Goal: Task Accomplishment & Management: Use online tool/utility

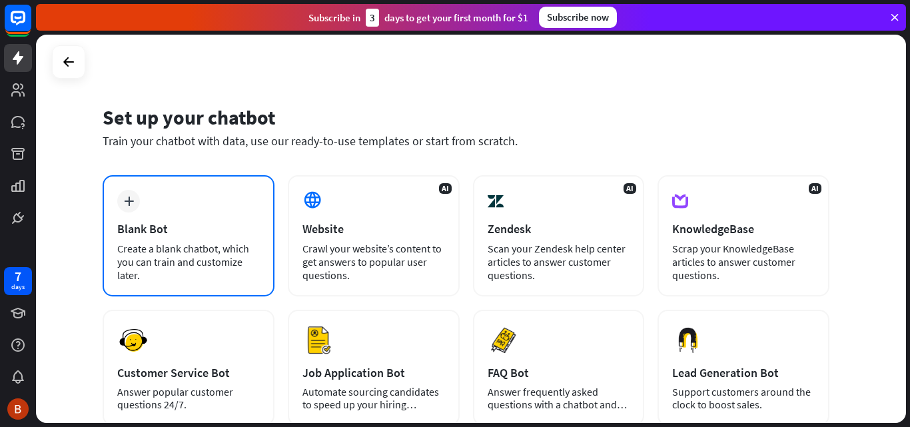
click at [230, 220] on div "plus Blank Bot Create a blank chatbot, which you can train and customize later." at bounding box center [189, 235] width 172 height 121
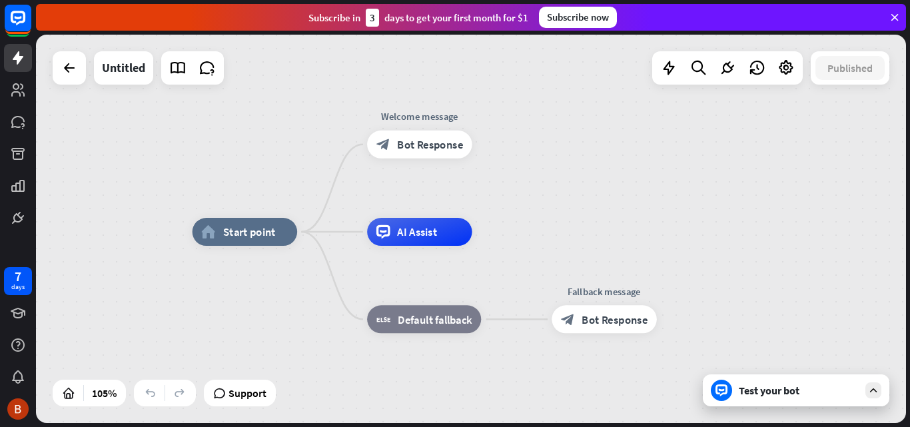
click at [753, 382] on div "Test your bot" at bounding box center [796, 390] width 186 height 32
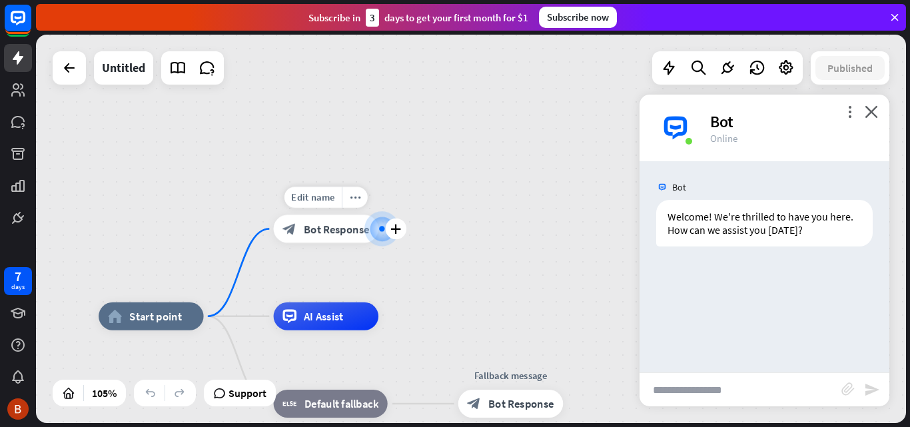
click at [374, 236] on div at bounding box center [381, 228] width 15 height 15
click at [361, 233] on span "Bot Response" at bounding box center [337, 229] width 66 height 14
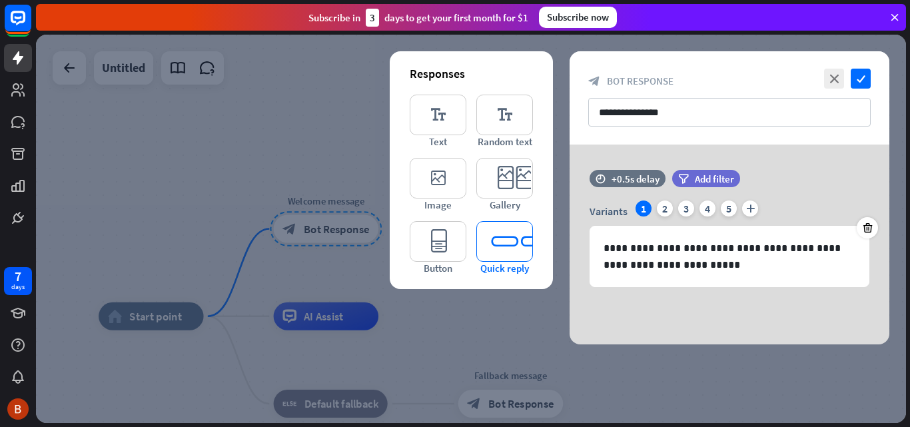
click at [504, 241] on icon "editor_quick_replies" at bounding box center [504, 241] width 57 height 41
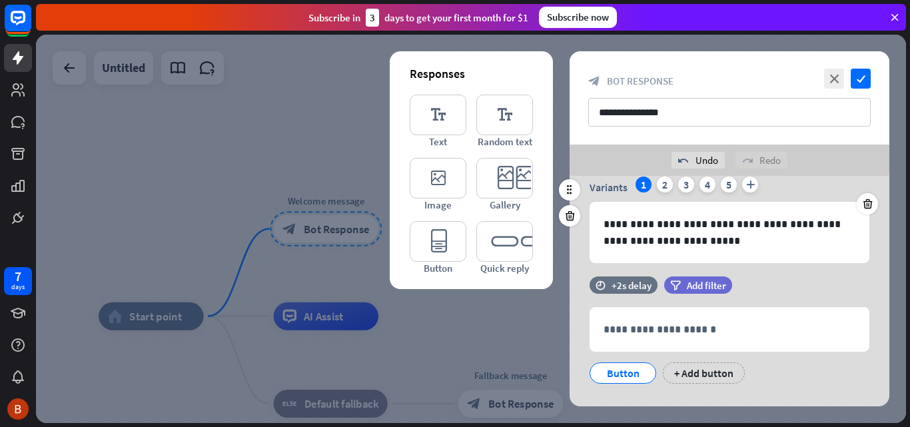
scroll to position [79, 0]
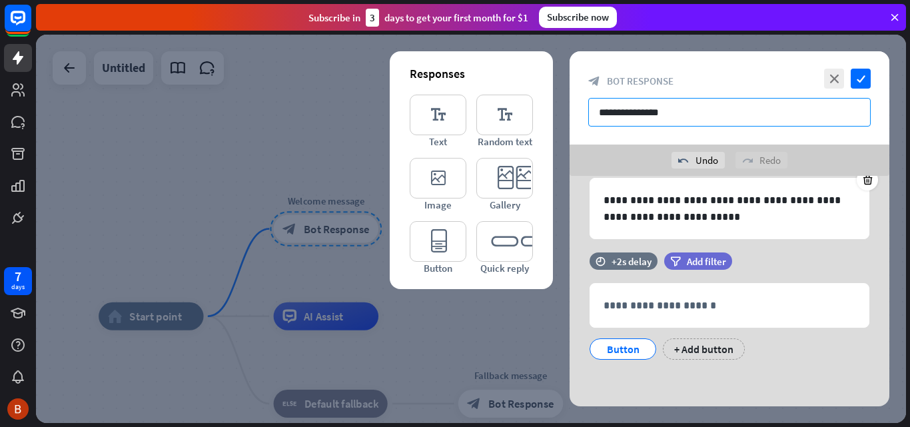
click at [682, 117] on input "**********" at bounding box center [729, 112] width 282 height 29
drag, startPoint x: 697, startPoint y: 113, endPoint x: 595, endPoint y: 115, distance: 101.9
click at [605, 115] on input "**********" at bounding box center [729, 112] width 282 height 29
click at [593, 115] on input "**********" at bounding box center [729, 112] width 282 height 29
click at [693, 115] on input "**********" at bounding box center [729, 112] width 282 height 29
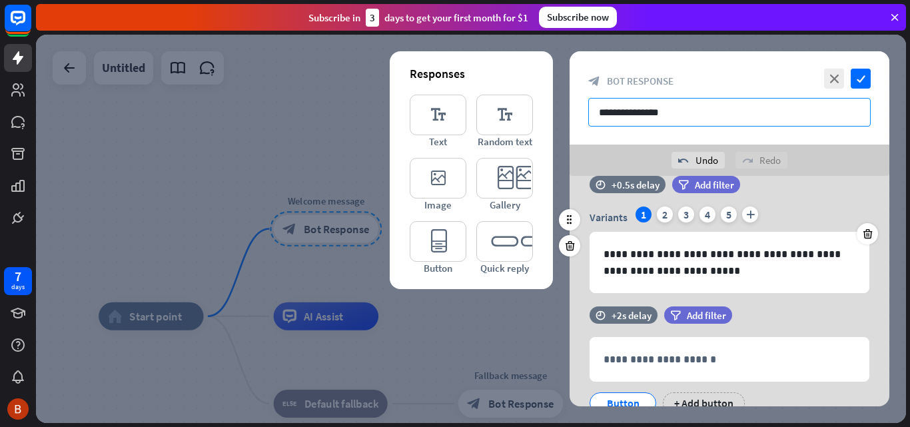
scroll to position [0, 0]
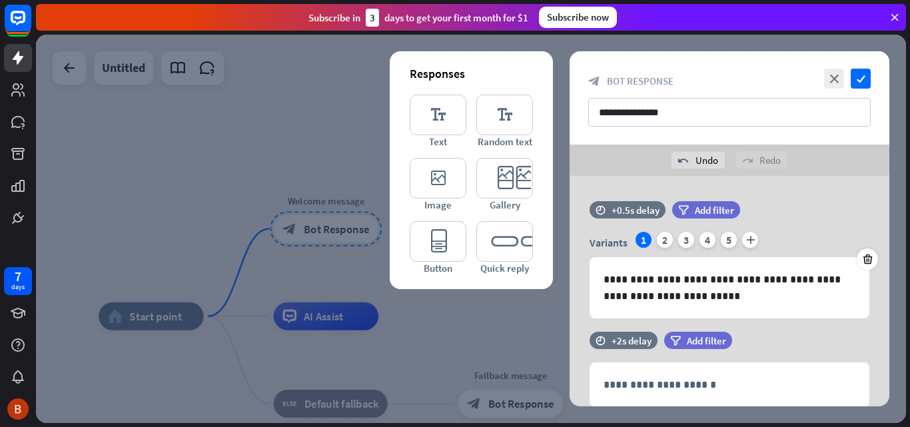
click at [812, 164] on div "undo Undo redo Redo" at bounding box center [729, 160] width 320 height 31
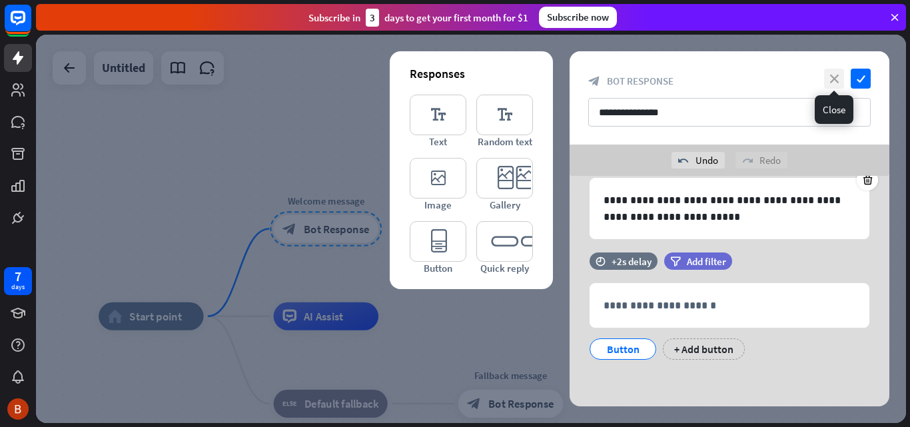
click at [834, 78] on icon "close" at bounding box center [834, 79] width 20 height 20
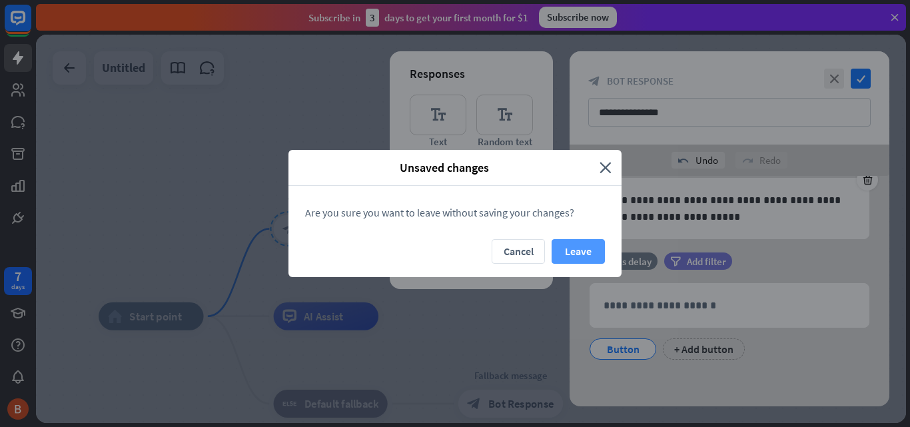
click at [586, 248] on button "Leave" at bounding box center [577, 251] width 53 height 25
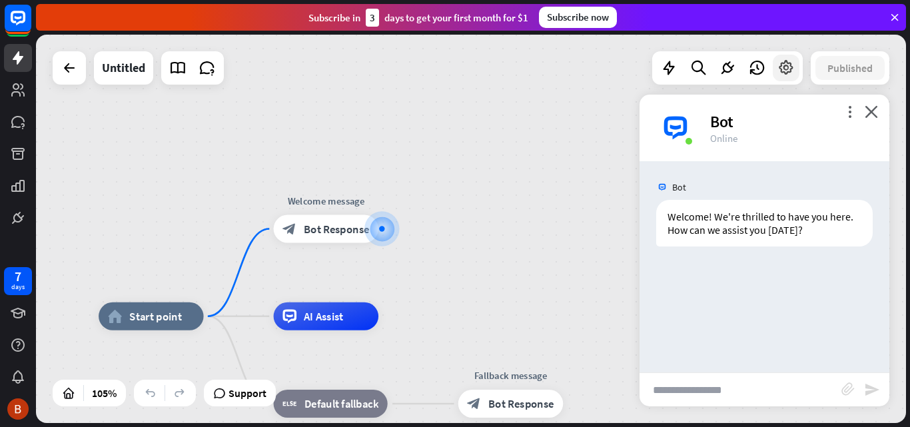
click at [784, 63] on icon at bounding box center [785, 67] width 17 height 17
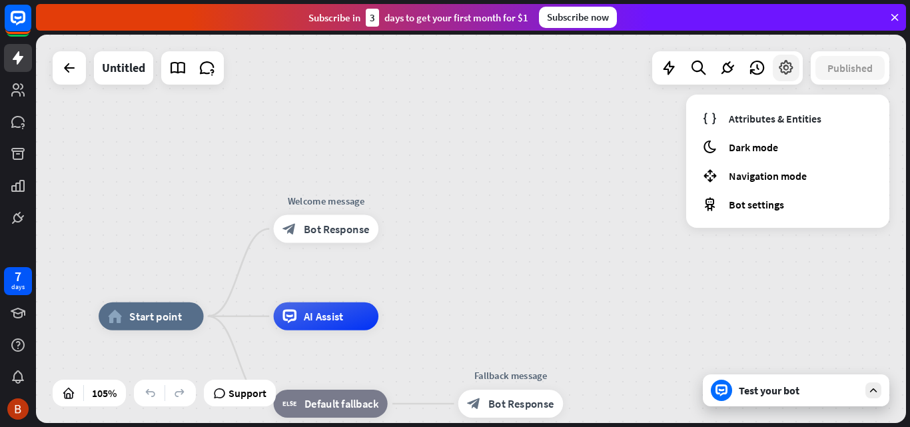
click at [784, 63] on icon at bounding box center [785, 67] width 17 height 17
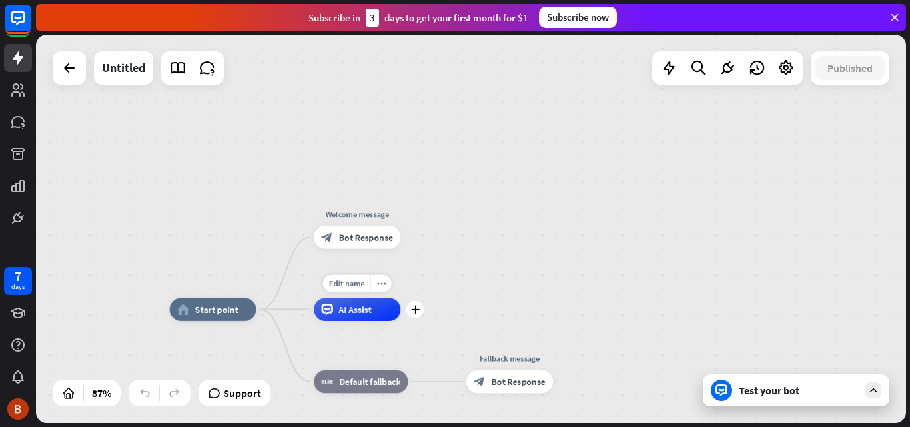
click at [380, 320] on div "AI Assist" at bounding box center [357, 309] width 87 height 23
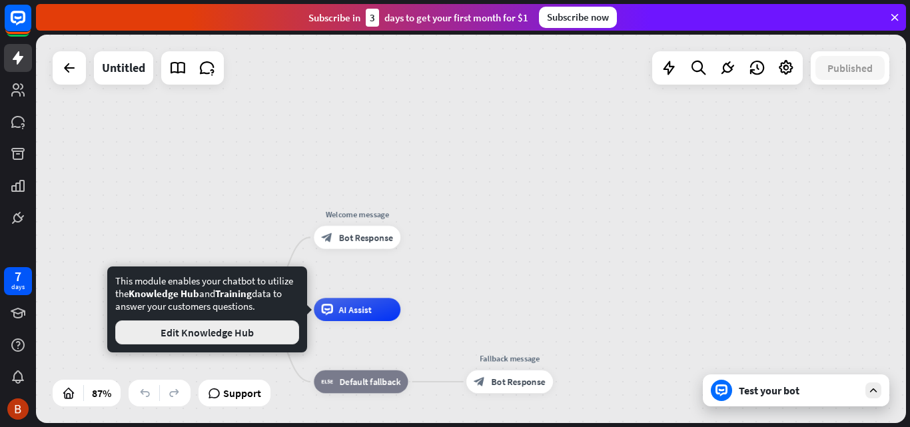
click at [253, 328] on button "Edit Knowledge Hub" at bounding box center [207, 332] width 184 height 24
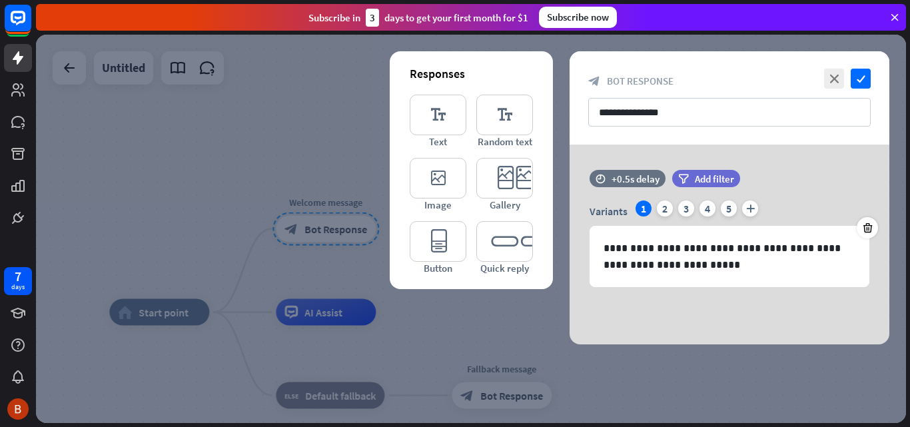
click at [856, 67] on div "**********" at bounding box center [729, 97] width 320 height 93
click at [860, 76] on icon "check" at bounding box center [860, 79] width 20 height 20
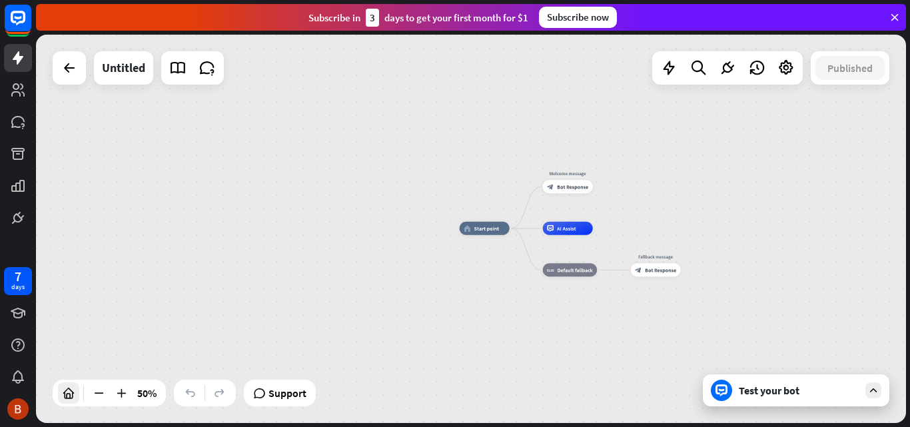
click at [61, 392] on div at bounding box center [68, 392] width 21 height 21
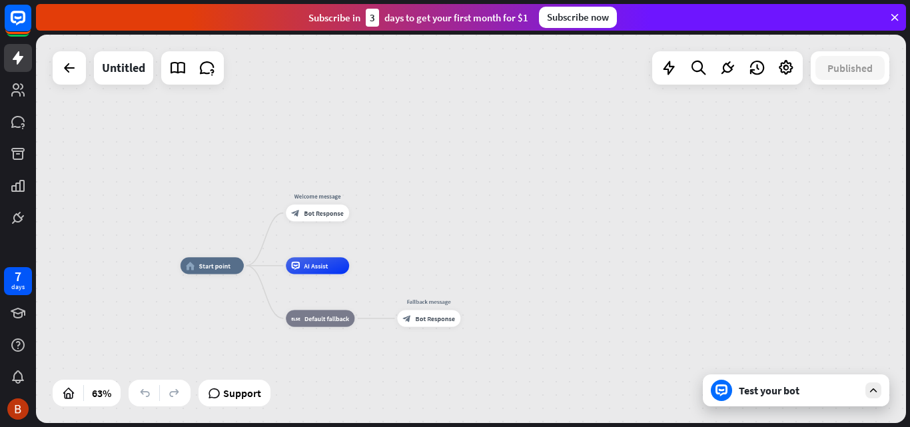
click at [790, 398] on div "Test your bot" at bounding box center [796, 390] width 186 height 32
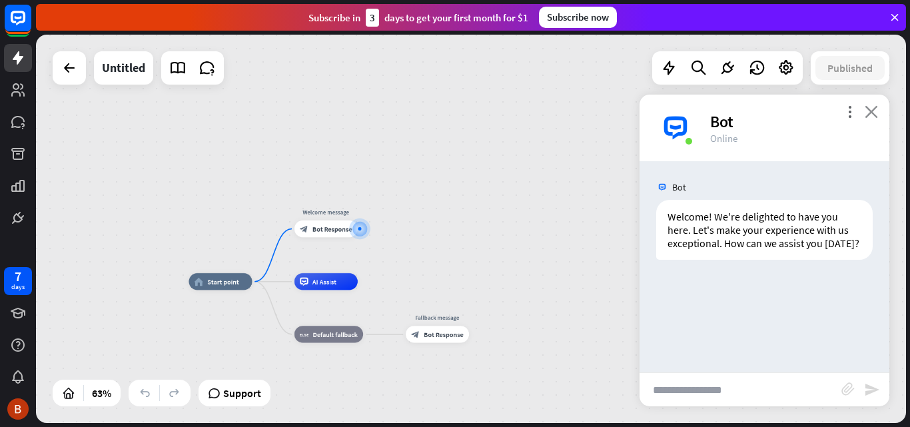
click at [870, 115] on icon "close" at bounding box center [870, 111] width 13 height 13
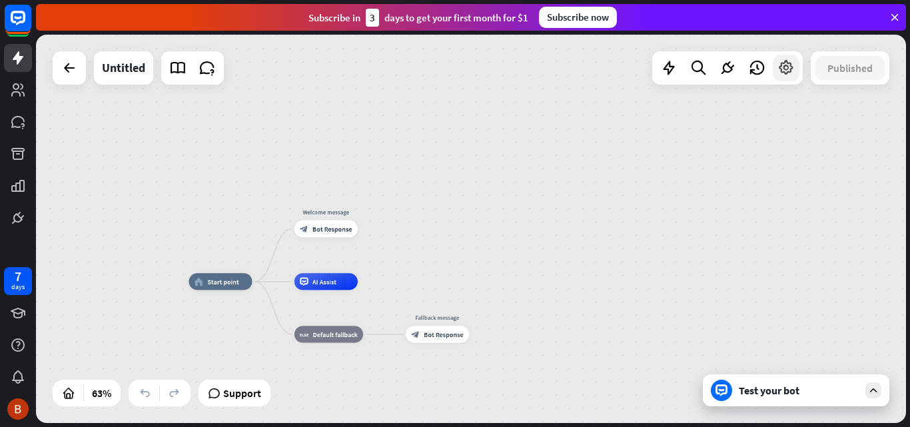
click at [788, 71] on icon at bounding box center [785, 67] width 17 height 17
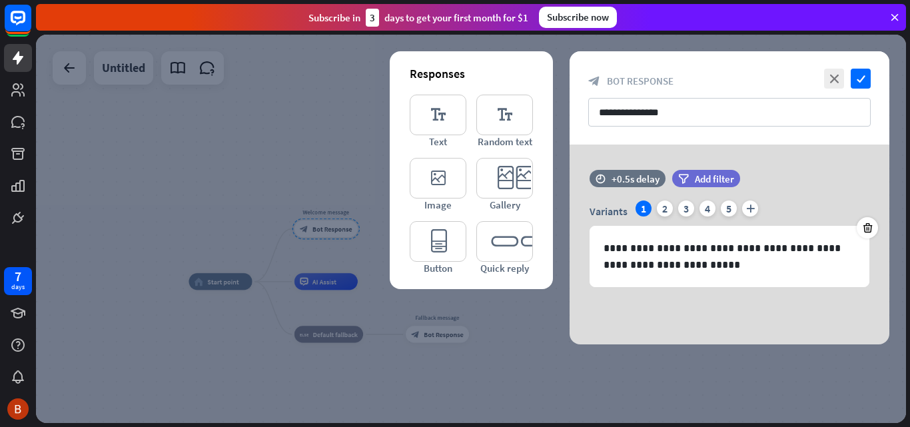
click at [105, 54] on div at bounding box center [471, 229] width 870 height 388
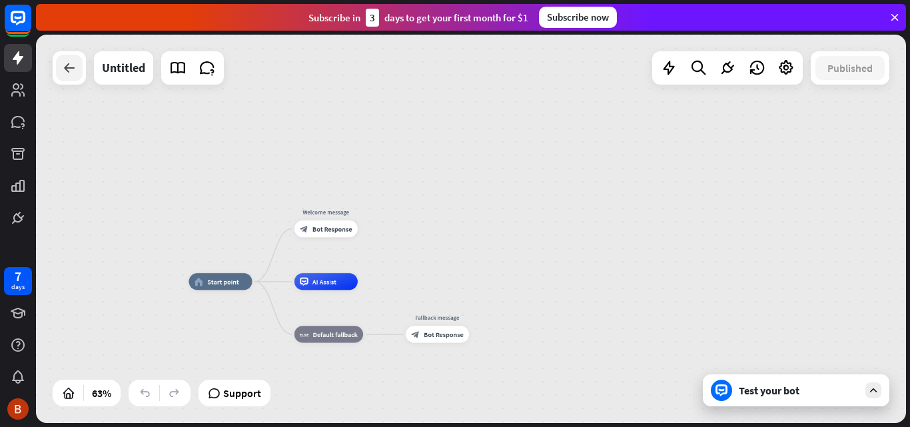
click at [74, 59] on div at bounding box center [69, 68] width 27 height 27
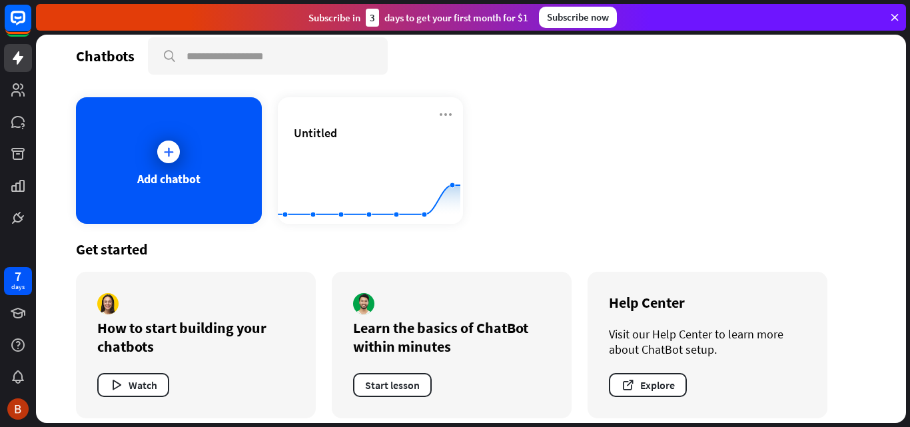
scroll to position [25, 0]
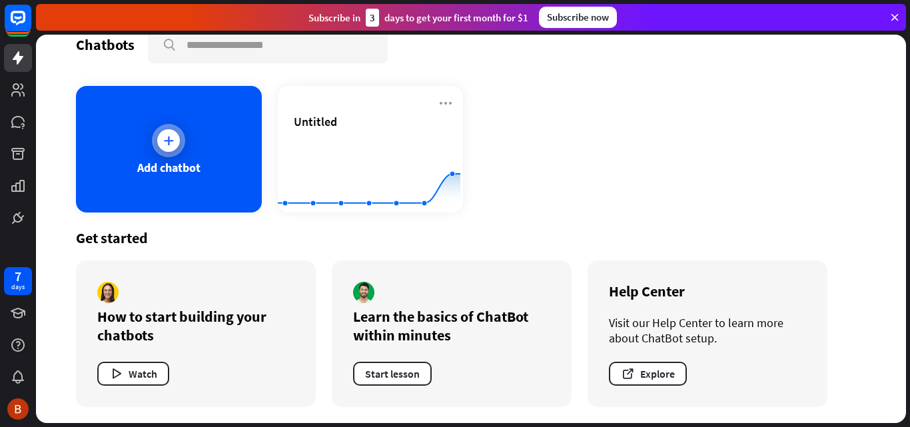
click at [184, 154] on div "Add chatbot" at bounding box center [169, 149] width 186 height 127
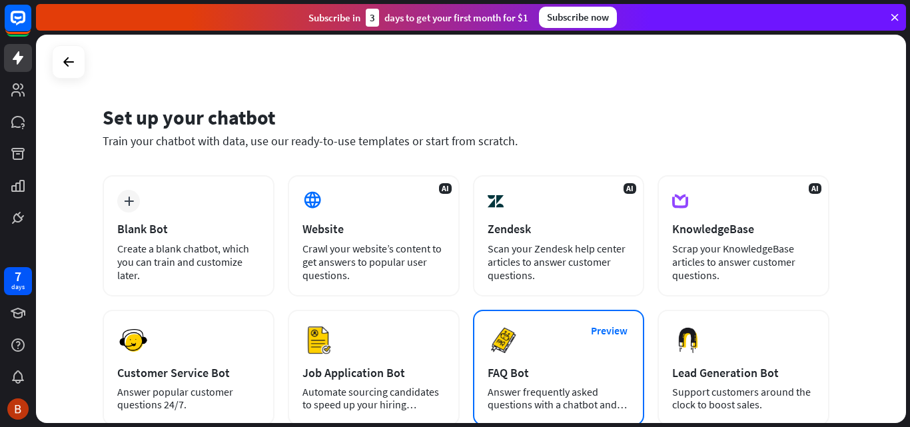
scroll to position [162, 0]
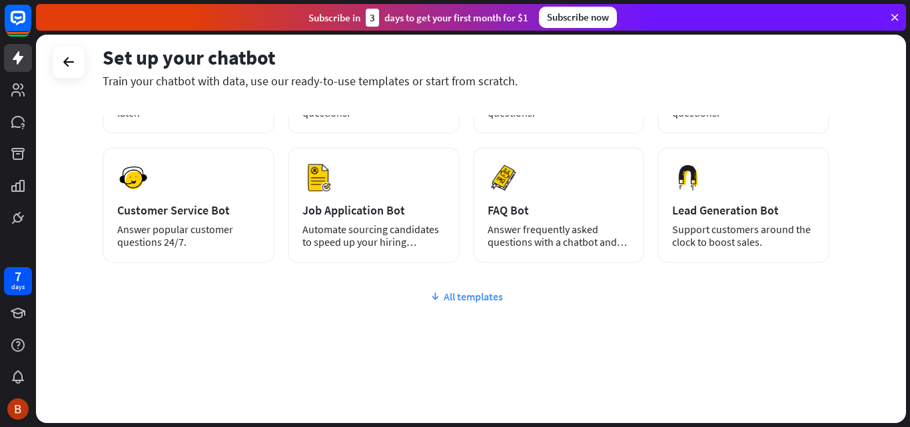
click at [486, 296] on div "All templates" at bounding box center [466, 296] width 727 height 13
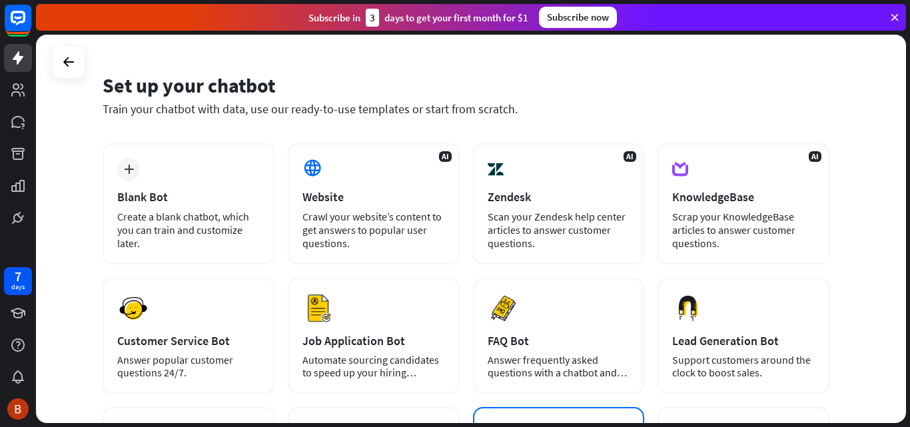
scroll to position [0, 0]
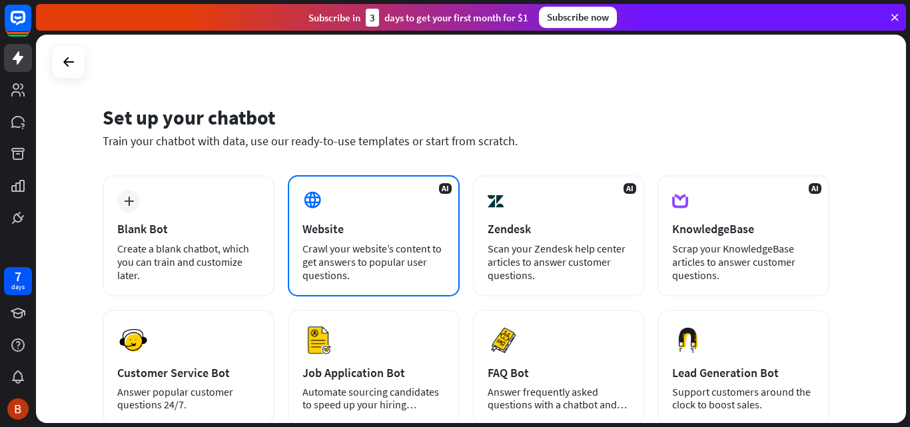
click at [392, 232] on div "Website" at bounding box center [373, 228] width 143 height 15
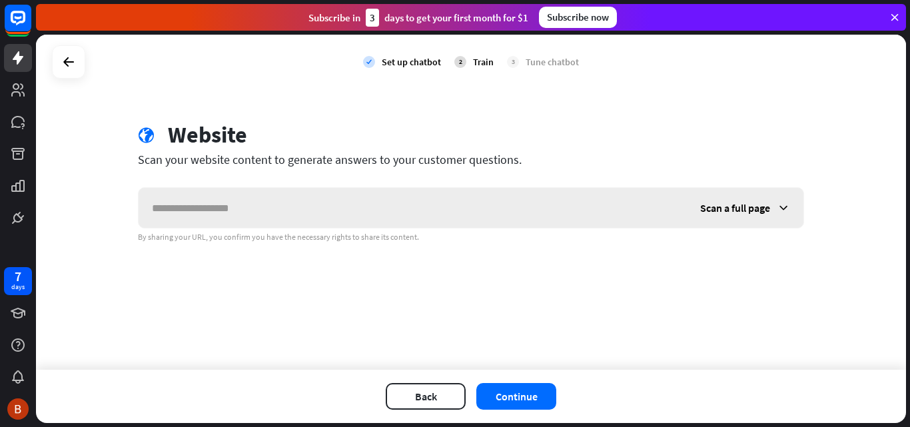
click at [355, 217] on input "text" at bounding box center [413, 208] width 548 height 40
click at [771, 211] on div "Scan a full page" at bounding box center [745, 208] width 117 height 40
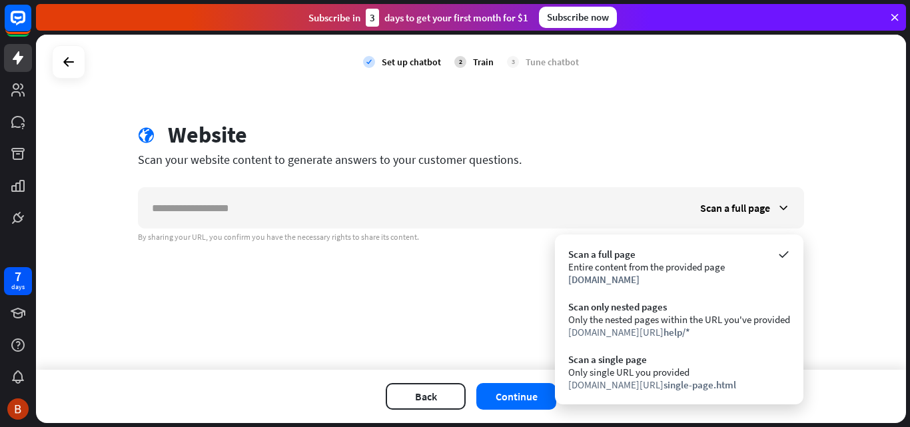
click at [320, 185] on div "globe Website Scan your website content to generate answers to your customer qu…" at bounding box center [471, 181] width 698 height 121
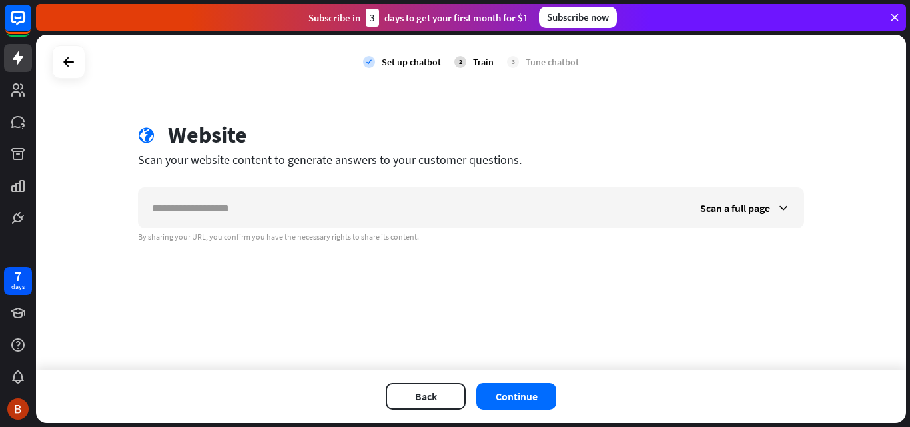
click at [81, 57] on div at bounding box center [68, 61] width 33 height 33
click at [77, 57] on div at bounding box center [68, 61] width 25 height 25
click at [73, 58] on icon at bounding box center [69, 62] width 16 height 16
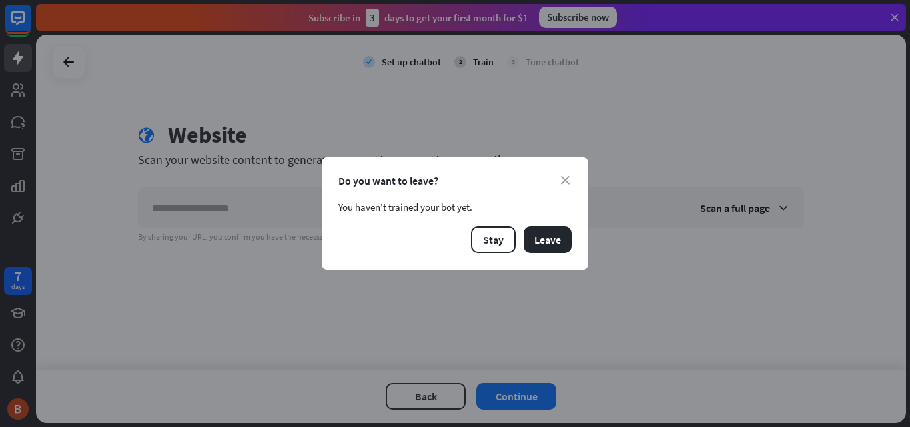
click at [576, 246] on div "close Do you want to leave? You haven’t trained your bot yet. Stay Leave" at bounding box center [455, 213] width 266 height 113
click at [547, 239] on button "Leave" at bounding box center [547, 239] width 48 height 27
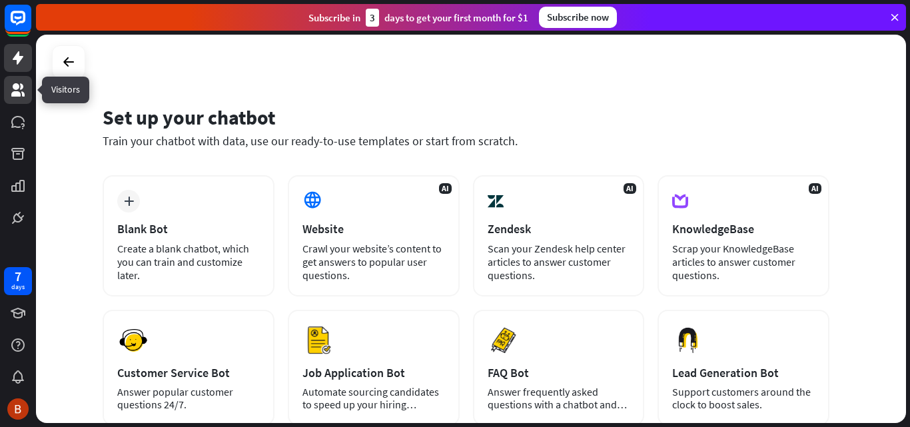
click at [21, 99] on link at bounding box center [18, 90] width 28 height 28
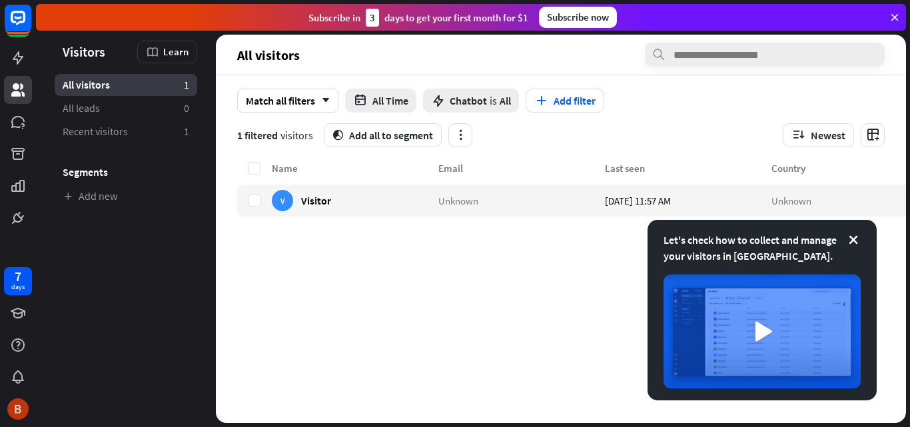
click at [395, 263] on div "Name Email Last seen Country V Visitor Unknown [DATE] 11:57 AM Unknown" at bounding box center [587, 291] width 701 height 262
click at [120, 123] on link "Recent visitors 1" at bounding box center [126, 132] width 143 height 22
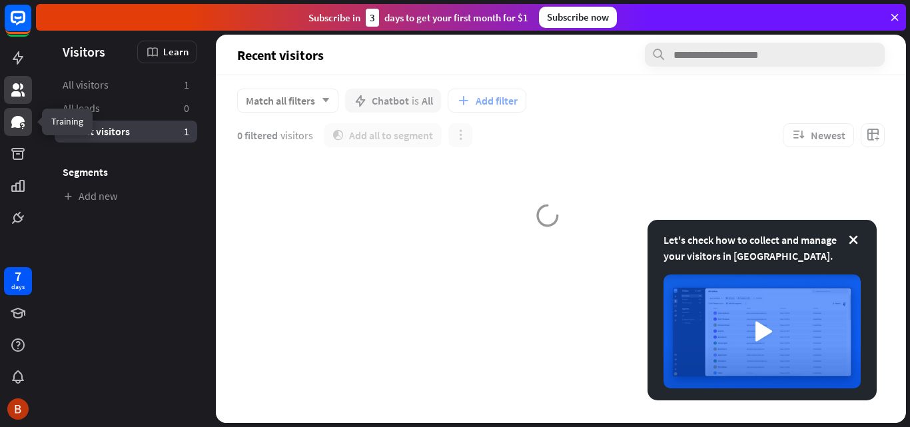
click at [26, 127] on link at bounding box center [18, 122] width 28 height 28
